Goal: Transaction & Acquisition: Purchase product/service

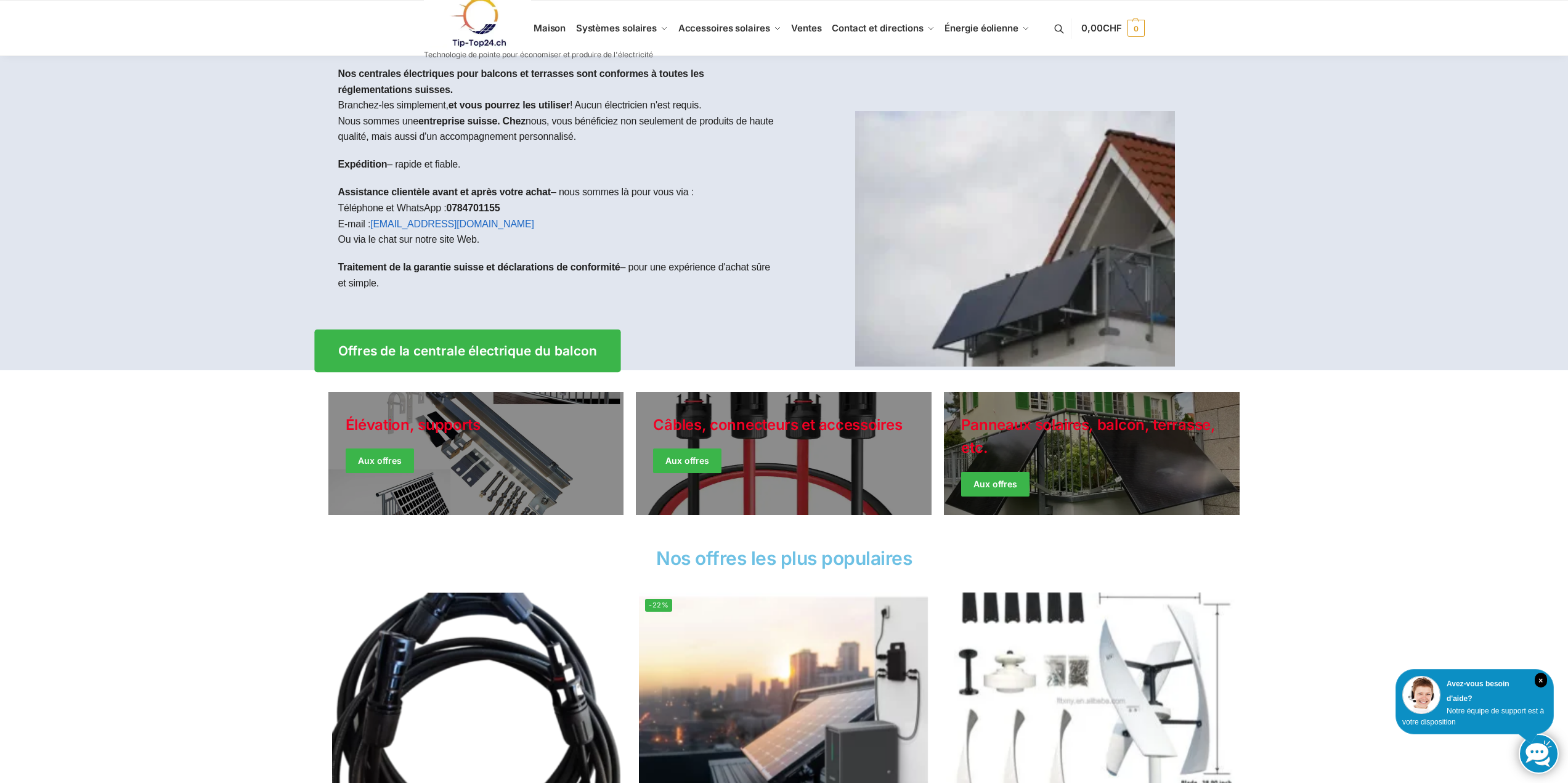
click at [416, 356] on font "Offres de la centrale électrique du balcon" at bounding box center [466, 350] width 259 height 15
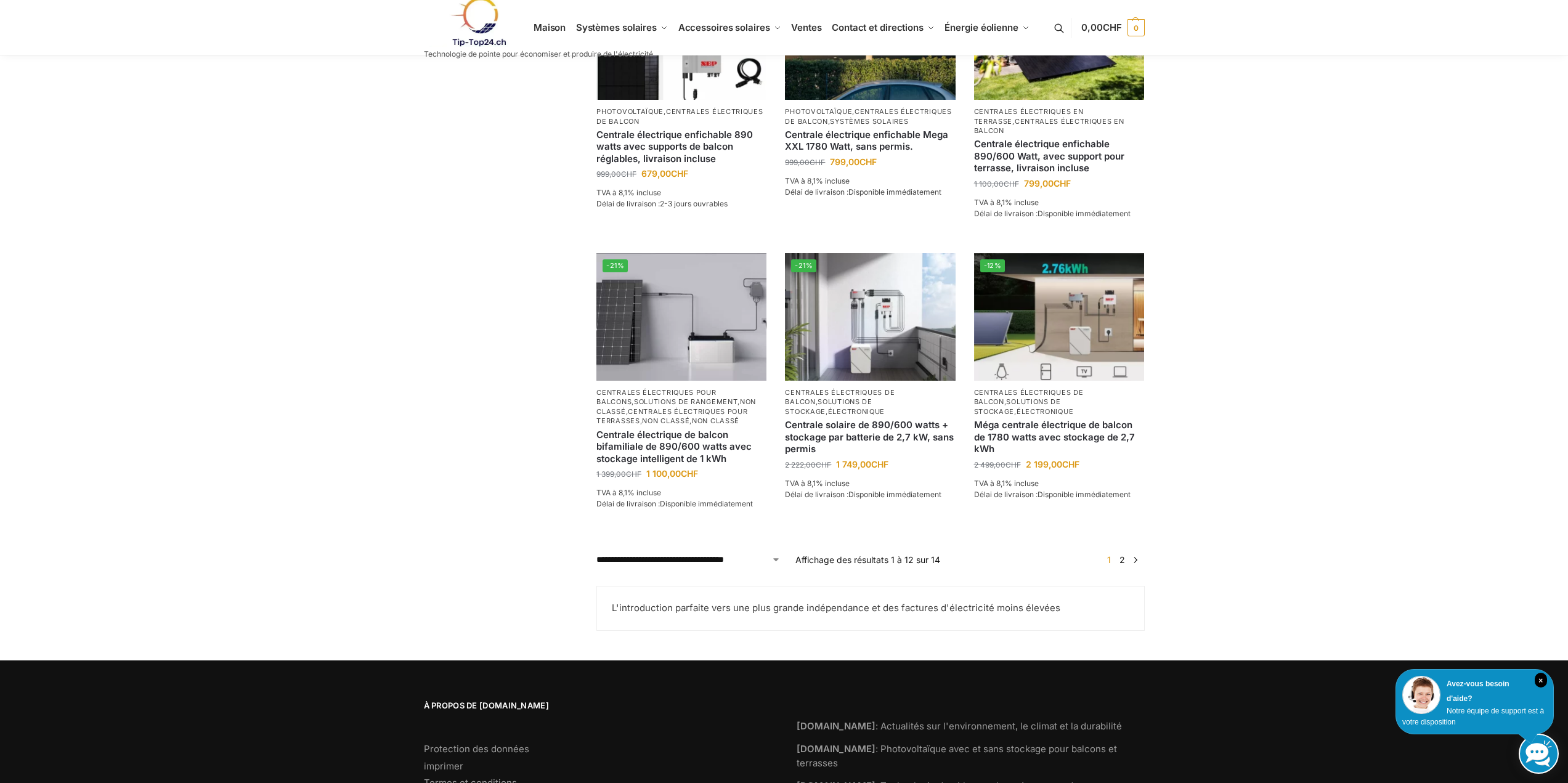
scroll to position [979, 0]
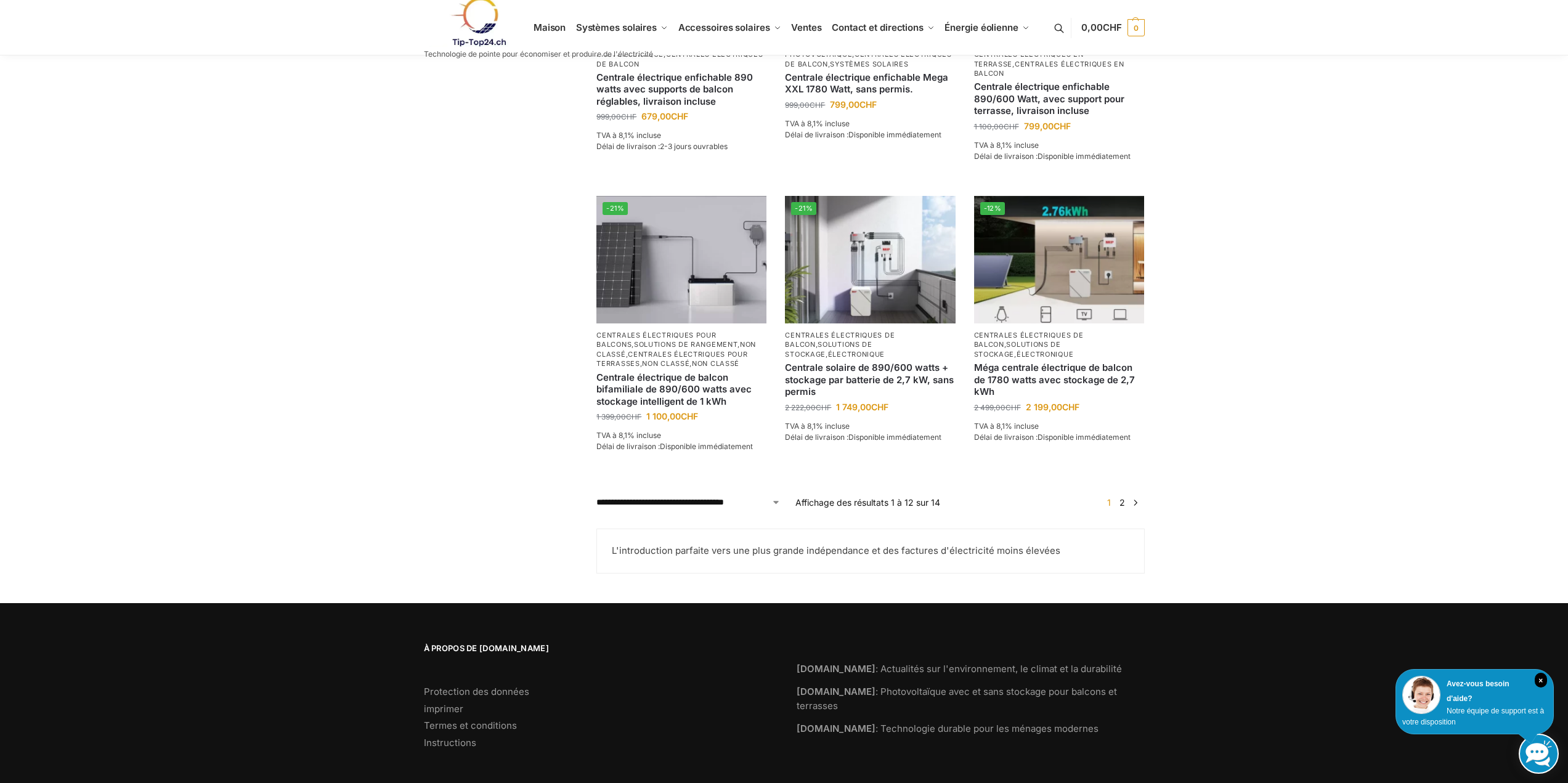
click at [1123, 497] on font "2" at bounding box center [1122, 502] width 6 height 10
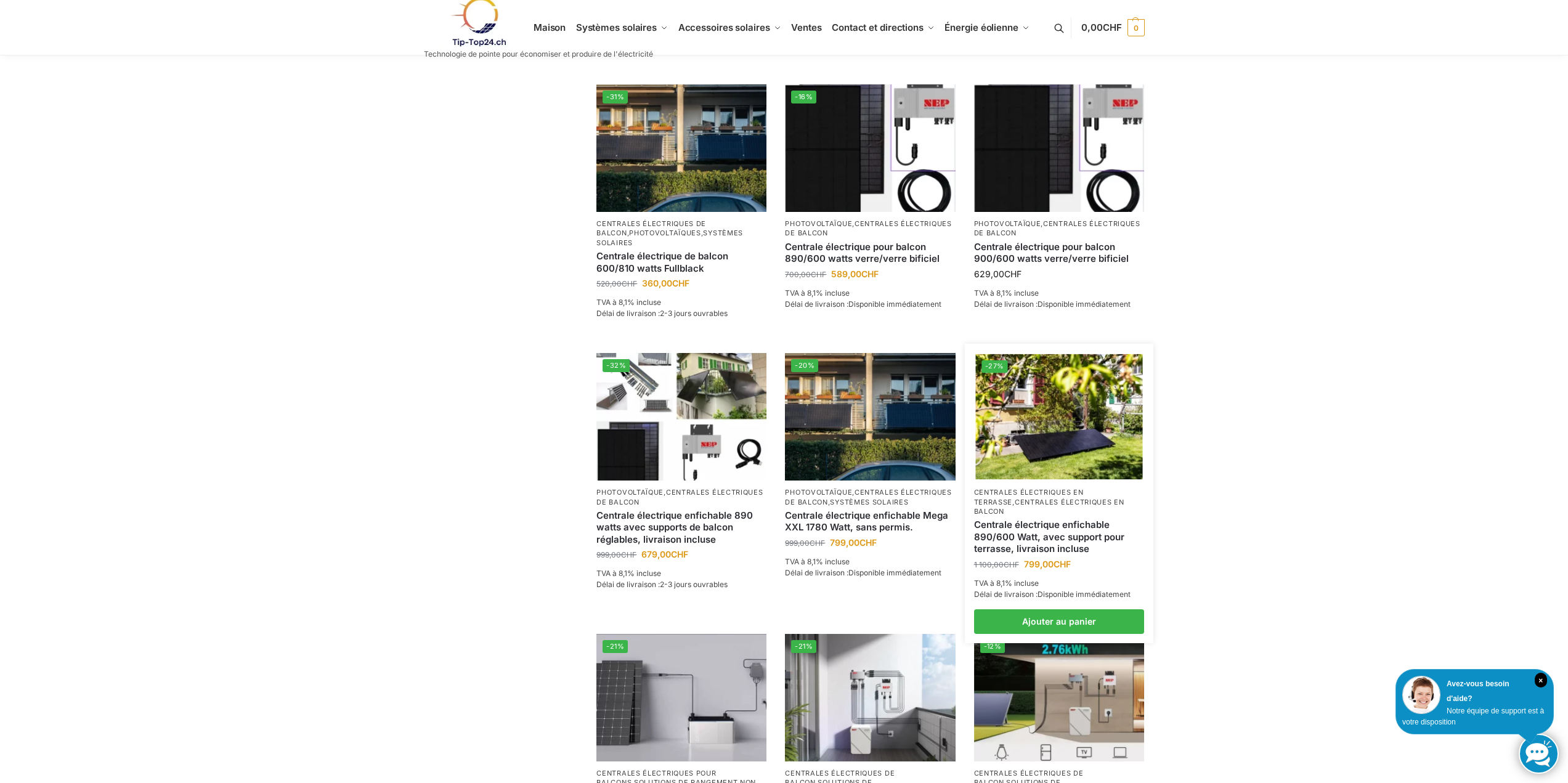
scroll to position [555, 0]
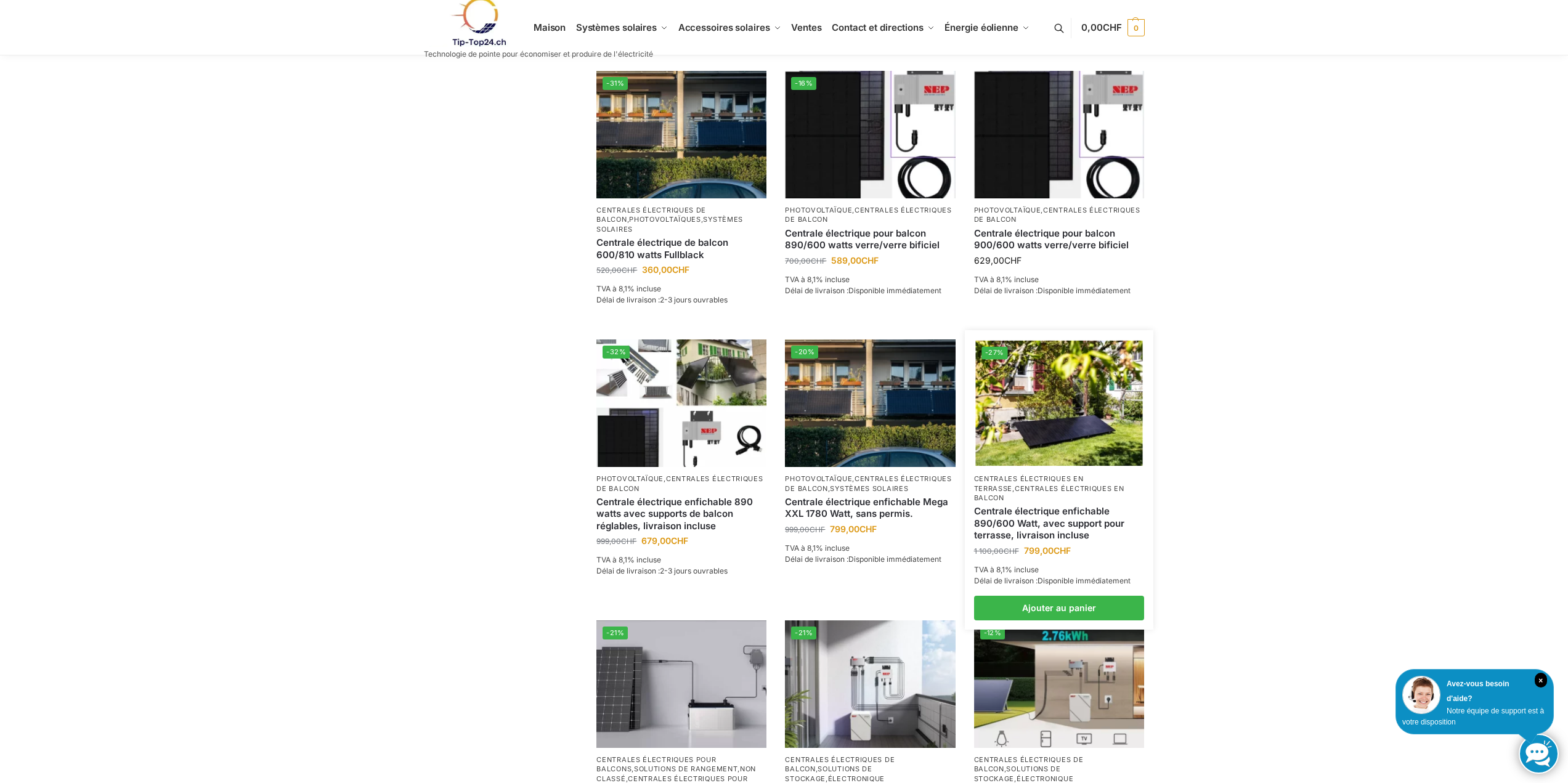
click at [1042, 420] on img at bounding box center [1058, 403] width 167 height 125
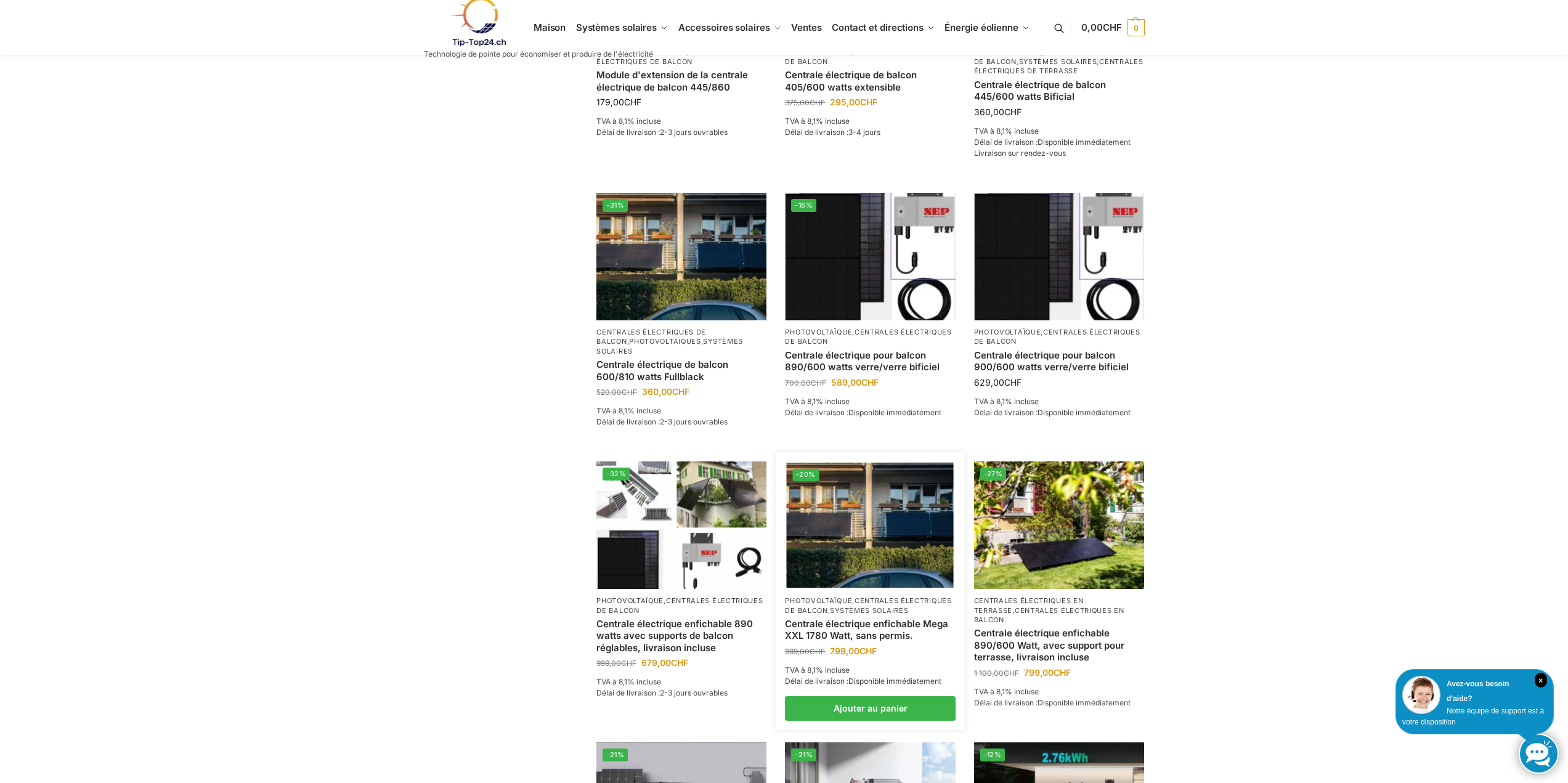
scroll to position [431, 0]
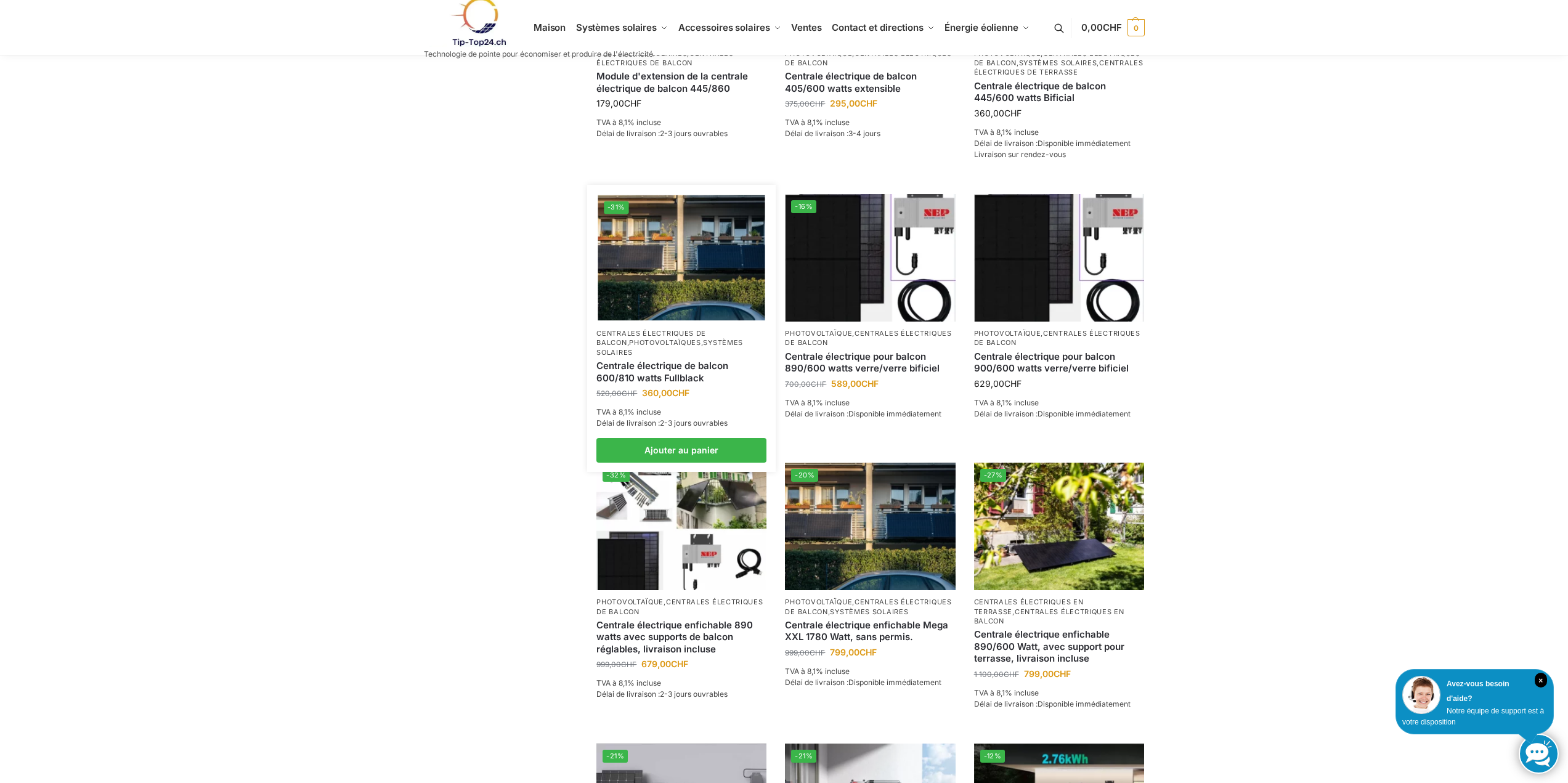
click at [671, 361] on font "Centrale électrique de balcon 600/810 watts Fullblack" at bounding box center [662, 372] width 132 height 24
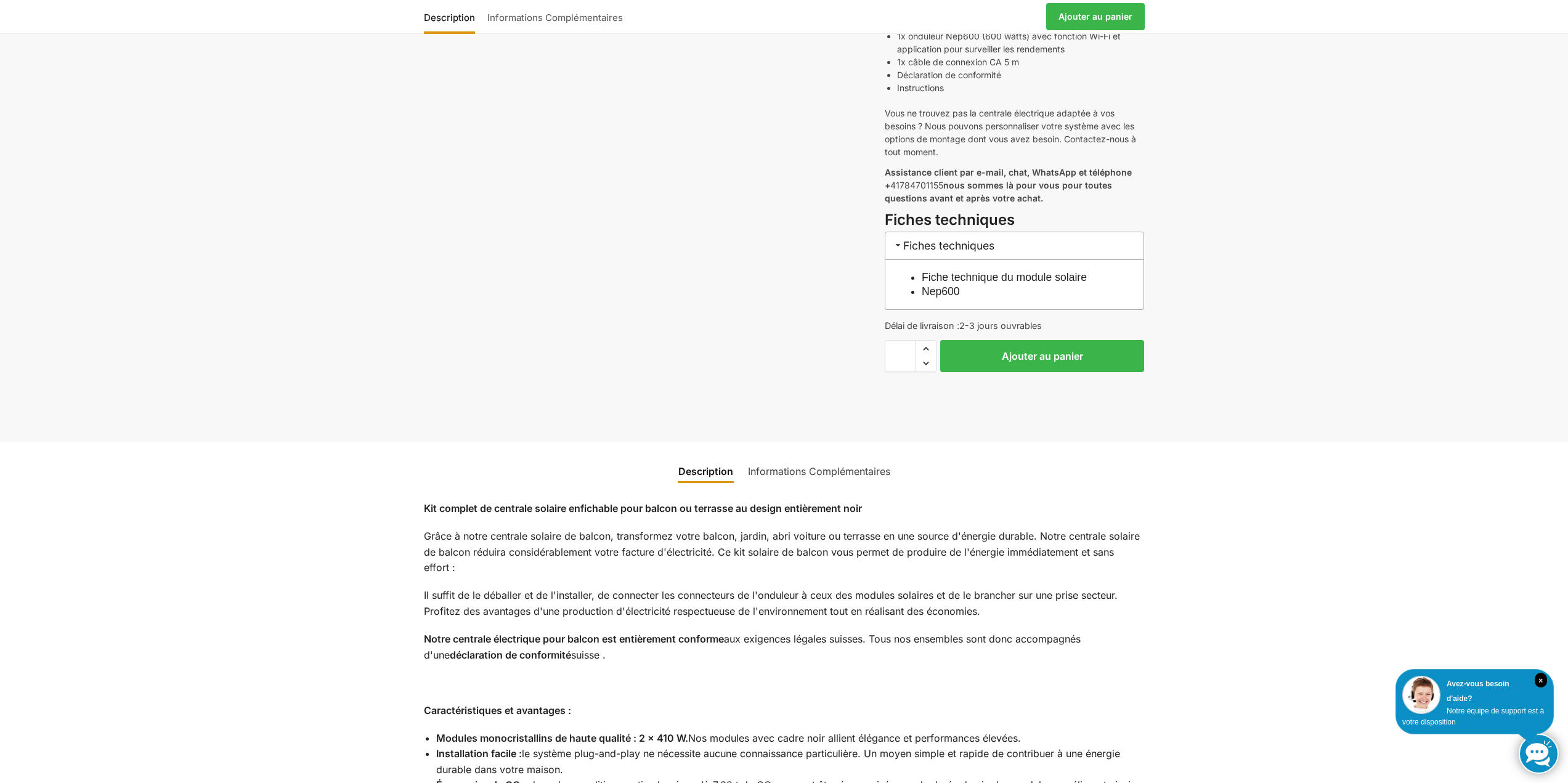
scroll to position [555, 0]
